Goal: Information Seeking & Learning: Learn about a topic

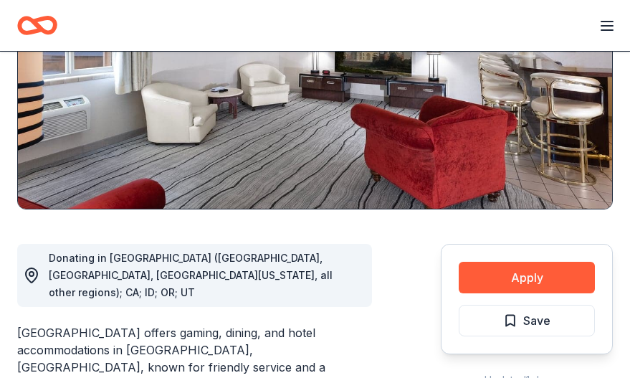
scroll to position [218, 0]
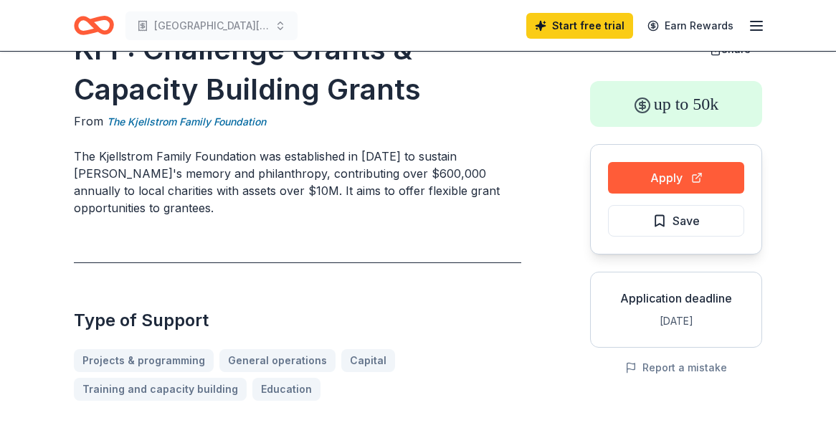
scroll to position [34, 0]
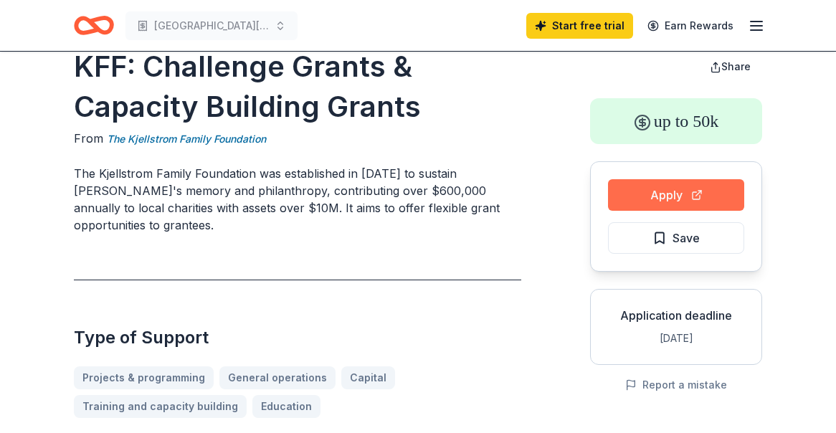
click at [650, 196] on button "Apply" at bounding box center [676, 195] width 136 height 32
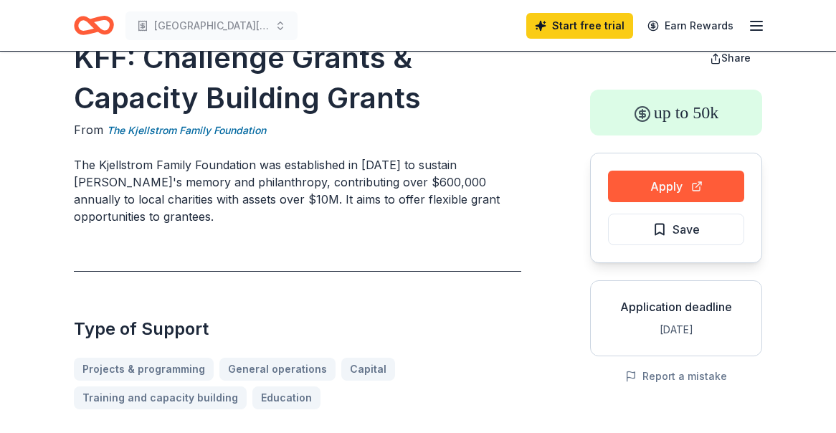
scroll to position [0, 0]
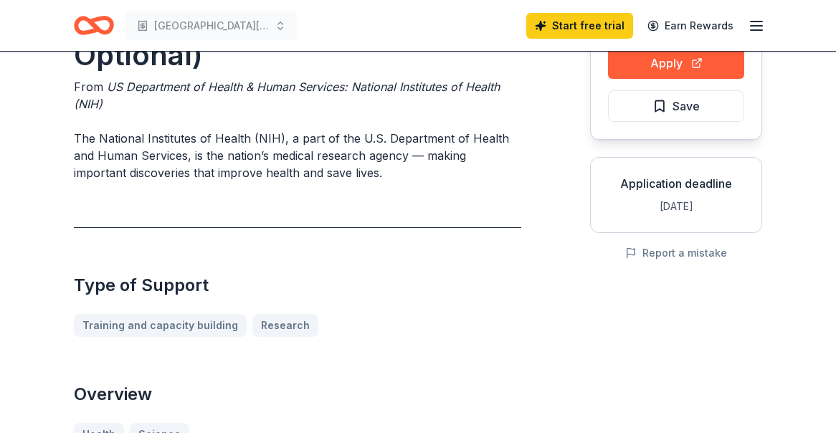
scroll to position [153, 0]
